Goal: Transaction & Acquisition: Purchase product/service

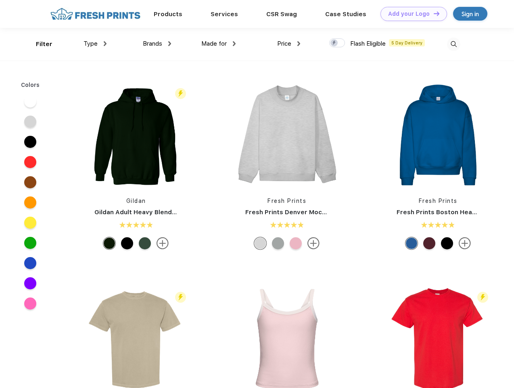
click at [411, 14] on link "Add your Logo Design Tool" at bounding box center [414, 14] width 67 height 14
click at [0, 0] on div "Design Tool" at bounding box center [0, 0] width 0 height 0
click at [433, 13] on link "Add your Logo Design Tool" at bounding box center [414, 14] width 67 height 14
click at [39, 44] on div "Filter" at bounding box center [44, 44] width 17 height 9
click at [95, 44] on span "Type" at bounding box center [91, 43] width 14 height 7
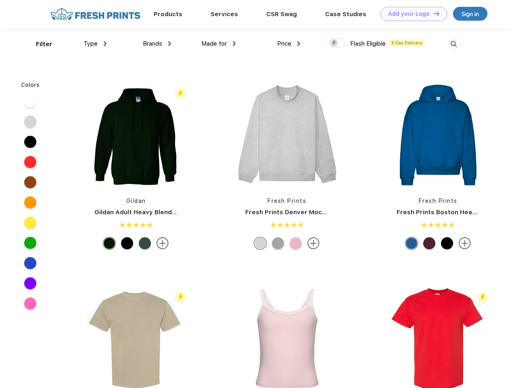
click at [157, 44] on span "Brands" at bounding box center [152, 43] width 19 height 7
click at [219, 44] on span "Made for" at bounding box center [214, 43] width 25 height 7
click at [289, 44] on span "Price" at bounding box center [284, 43] width 14 height 7
click at [338, 43] on div at bounding box center [338, 42] width 16 height 9
click at [335, 43] on input "checkbox" at bounding box center [332, 40] width 5 height 5
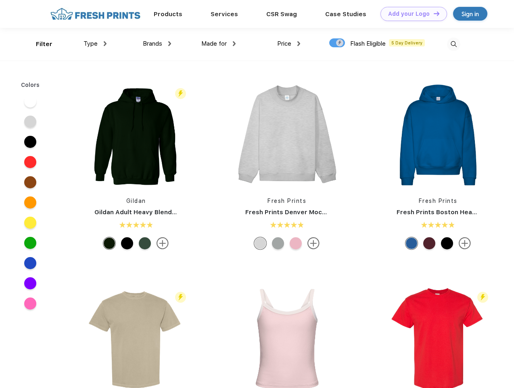
click at [454, 44] on img at bounding box center [453, 44] width 13 height 13
